Goal: Task Accomplishment & Management: Use online tool/utility

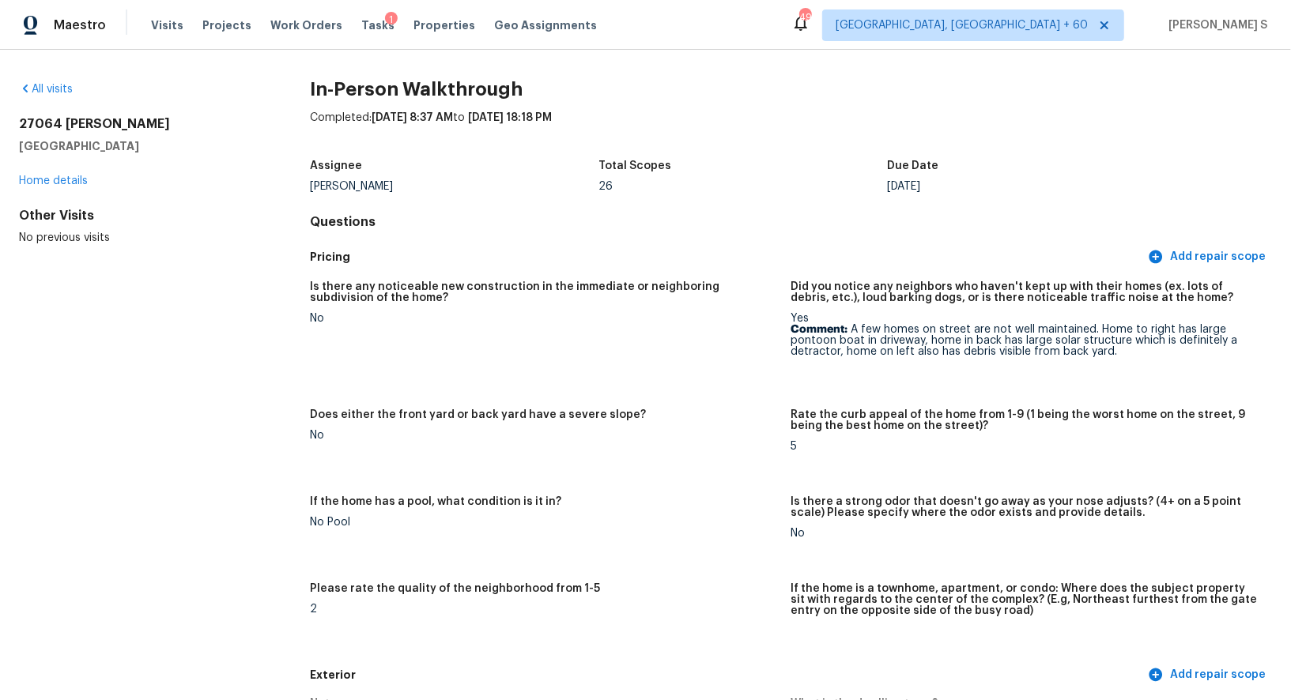
scroll to position [3126, 0]
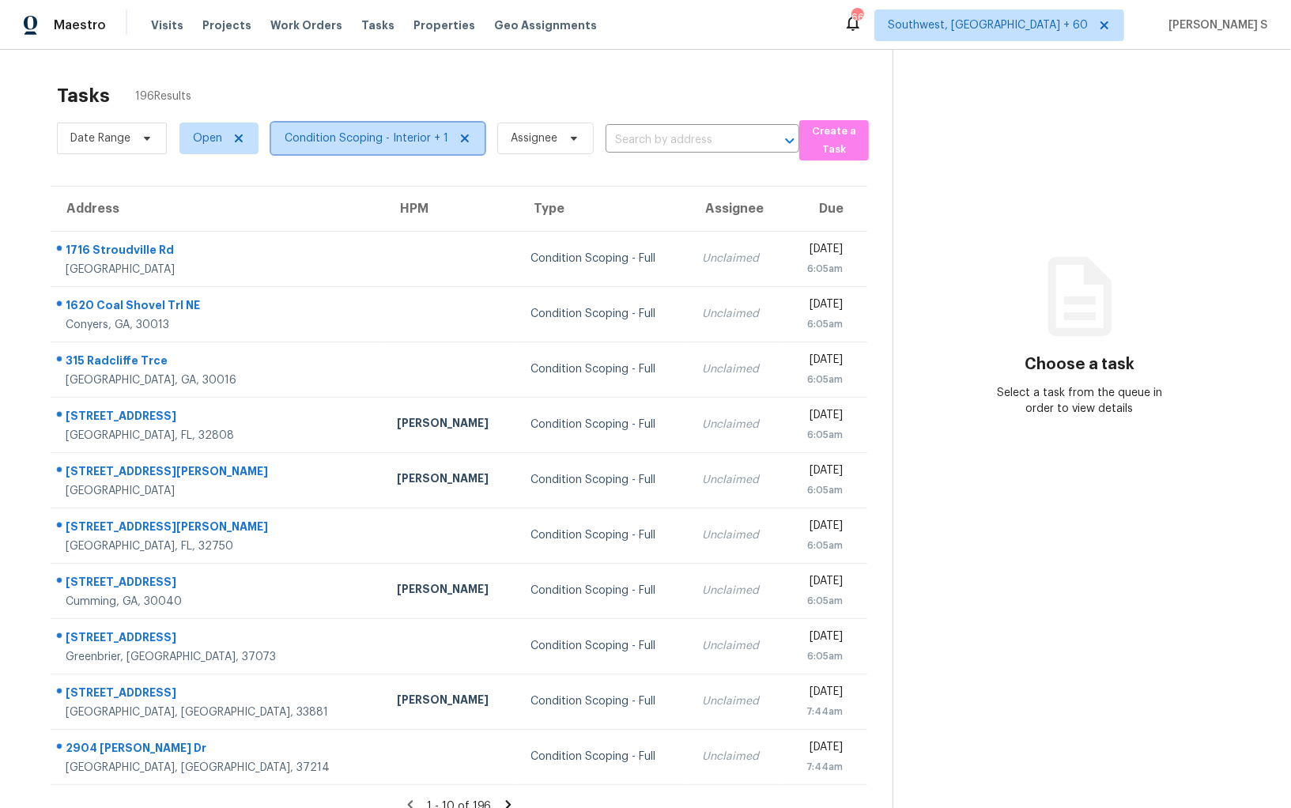
click at [342, 133] on span "Condition Scoping - Interior + 1" at bounding box center [367, 138] width 164 height 16
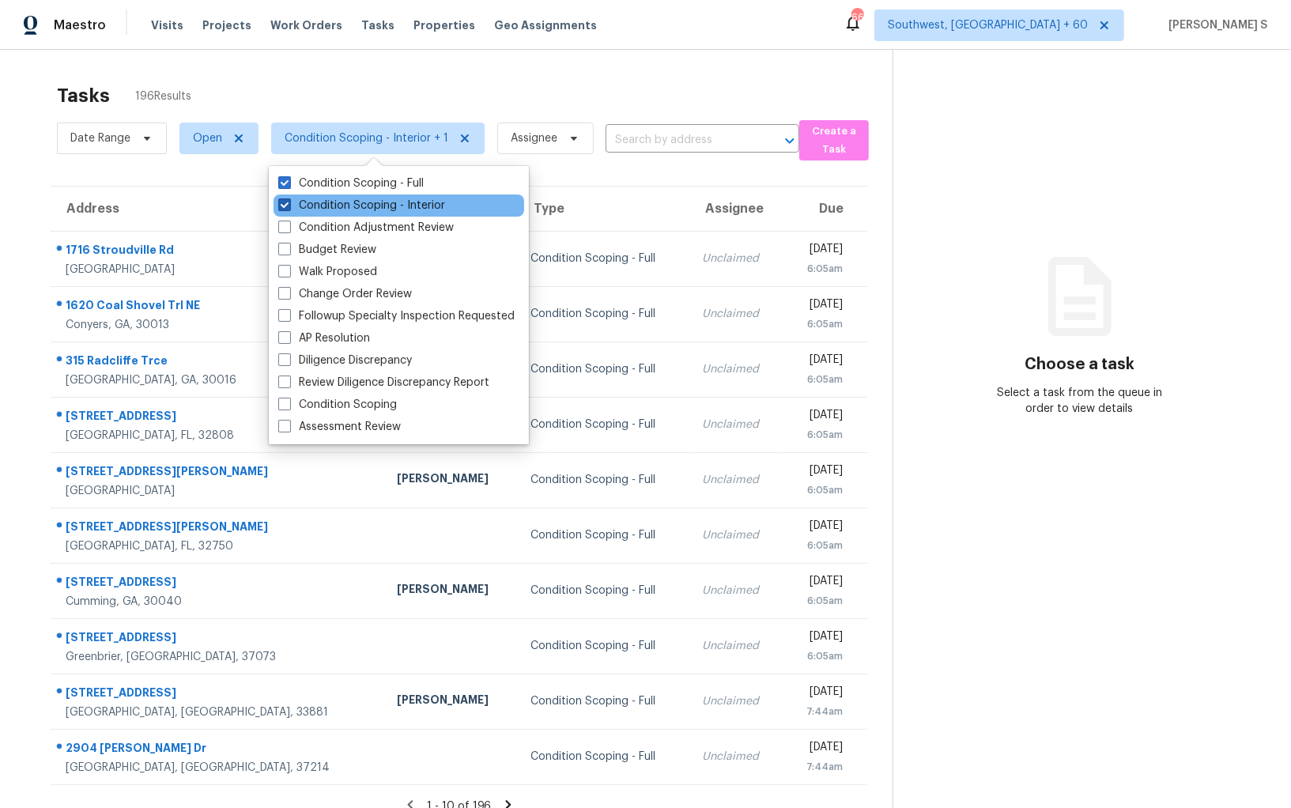
click at [389, 209] on label "Condition Scoping - Interior" at bounding box center [361, 206] width 167 height 16
click at [289, 208] on input "Condition Scoping - Interior" at bounding box center [283, 203] width 10 height 10
checkbox input "false"
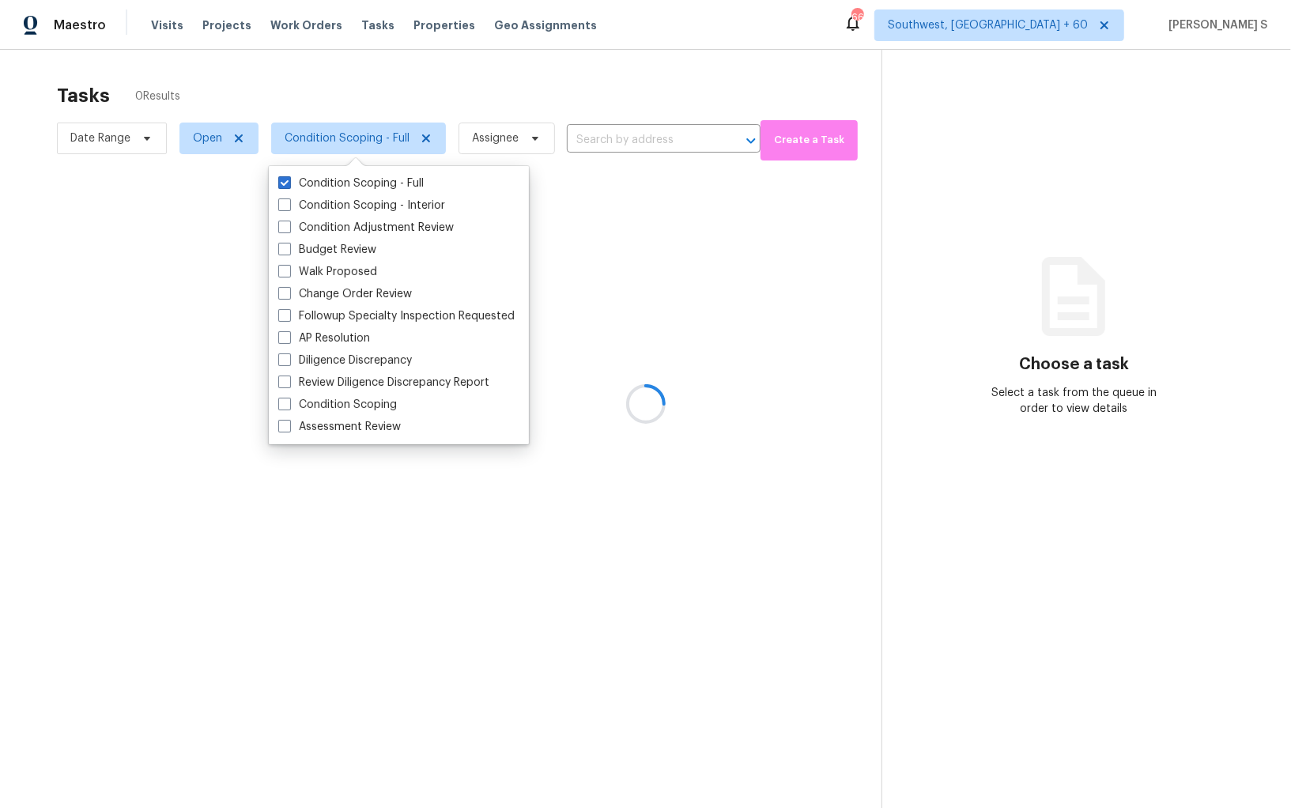
click at [955, 515] on div at bounding box center [645, 404] width 1291 height 808
